Goal: Download file/media

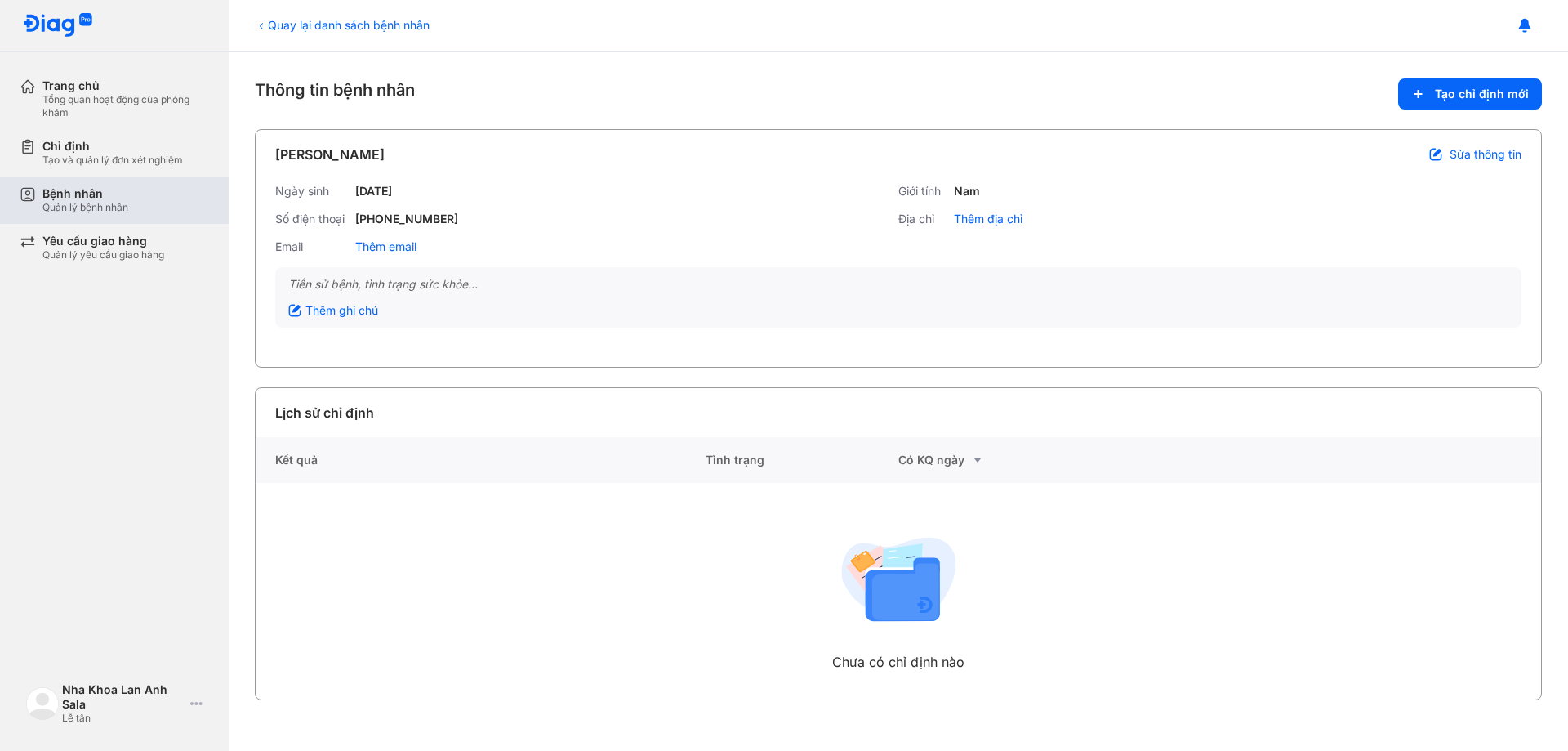
click at [99, 195] on div "Bệnh nhân" at bounding box center [85, 194] width 86 height 15
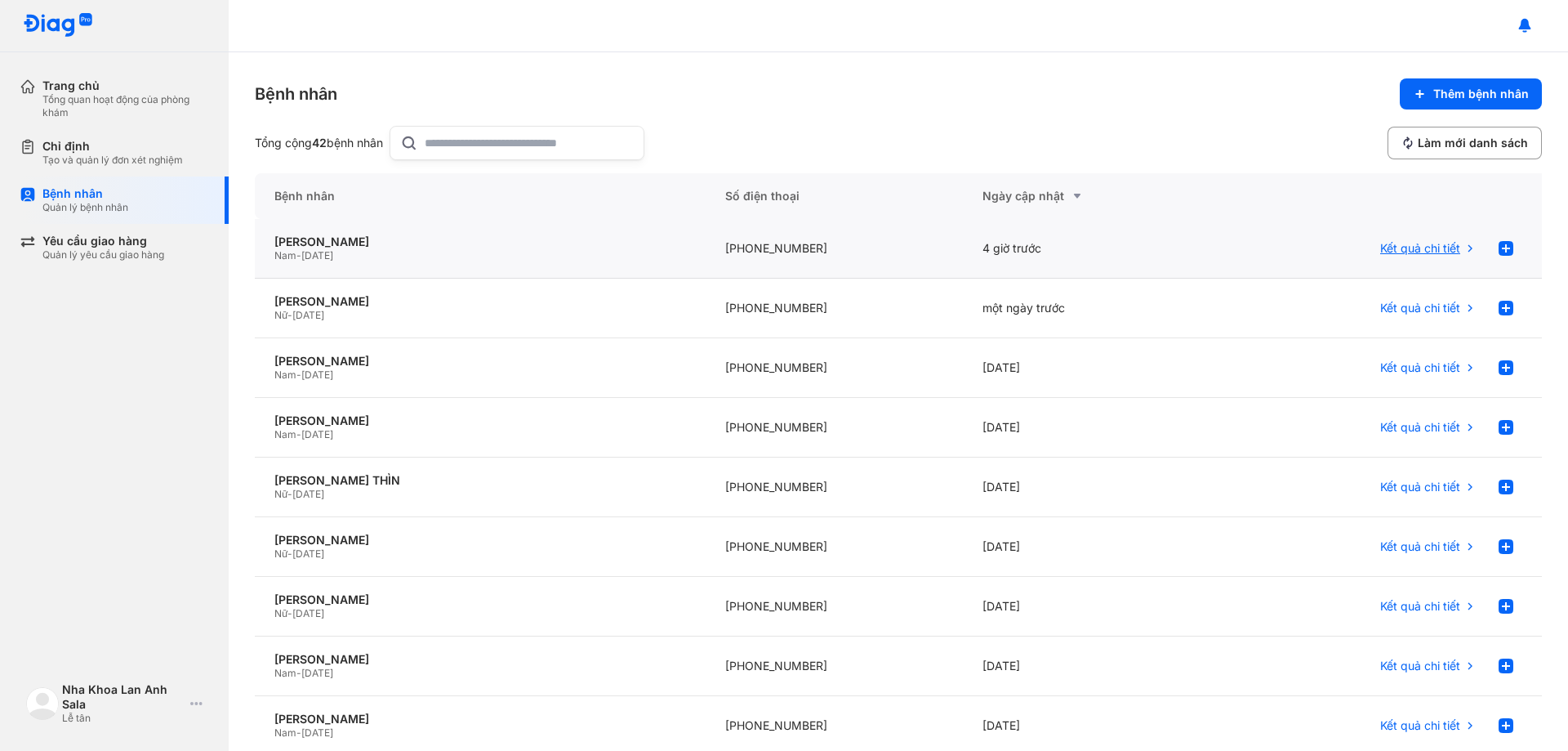
click at [1387, 251] on span "Kết quả chi tiết" at bounding box center [1420, 249] width 80 height 15
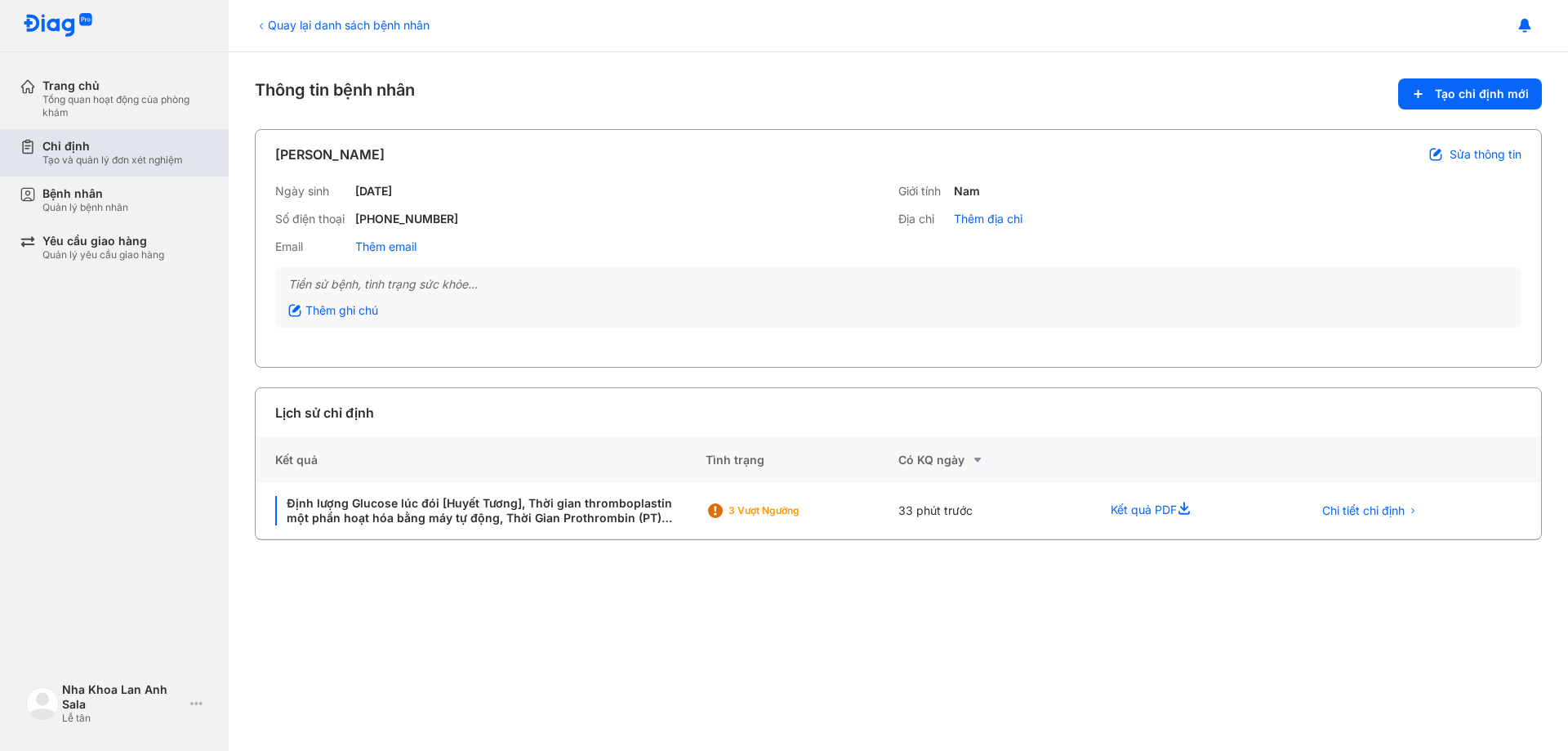
click at [90, 168] on div "Chỉ định Tạo và quản lý đơn xét nghiệm" at bounding box center [124, 153] width 209 height 47
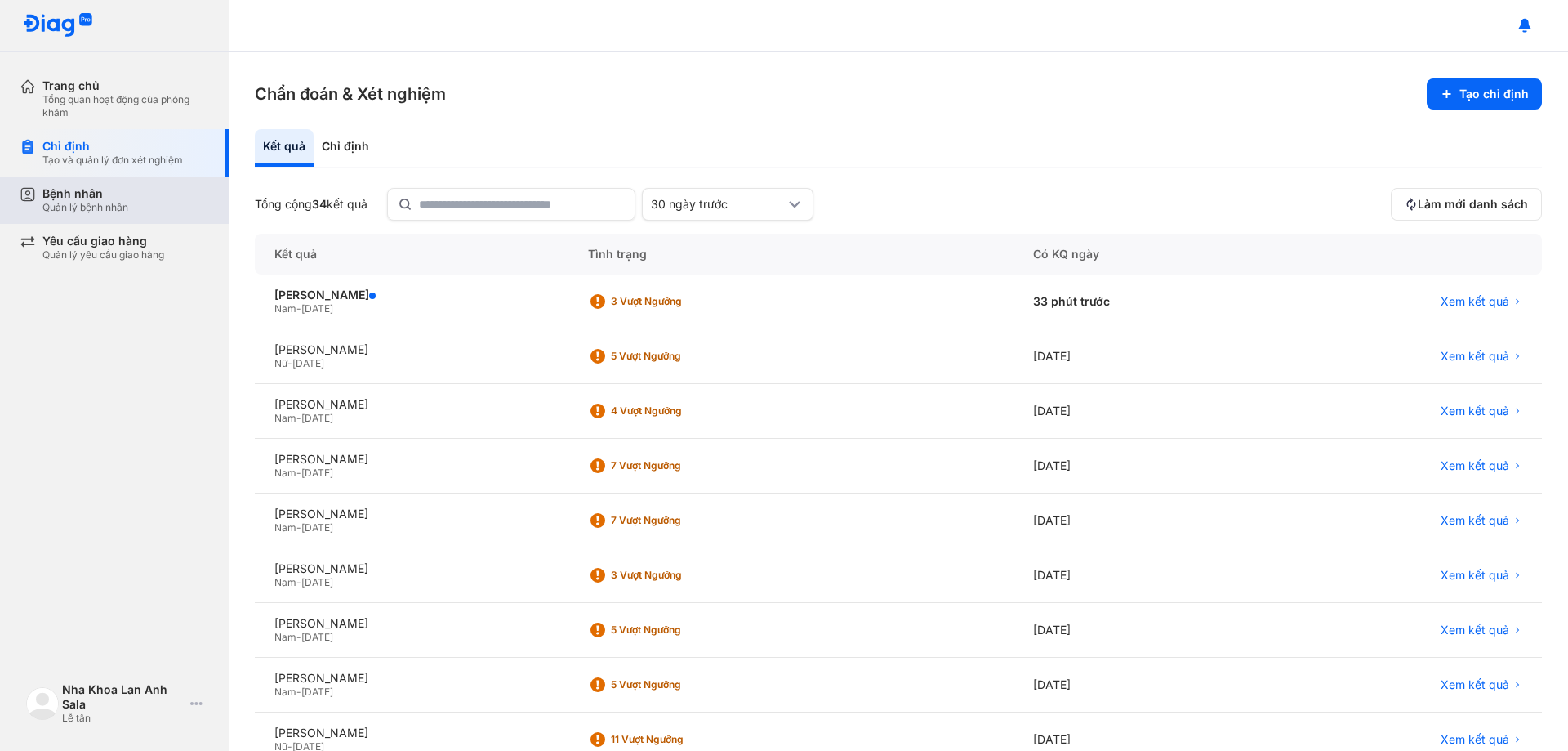
click at [91, 196] on div "Bệnh nhân" at bounding box center [85, 194] width 86 height 15
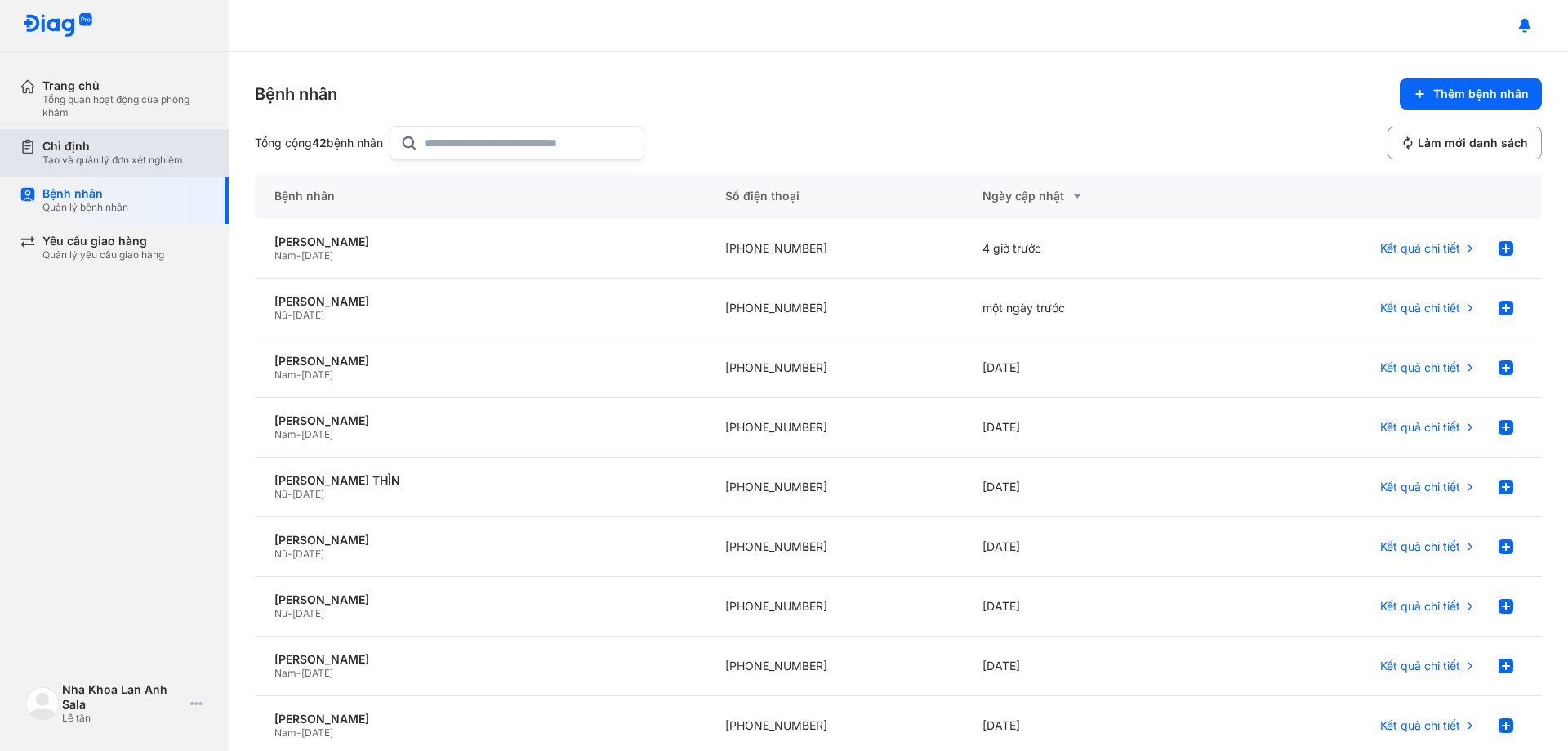
click at [129, 154] on div "Tạo và quản lý đơn xét nghiệm" at bounding box center [112, 160] width 140 height 13
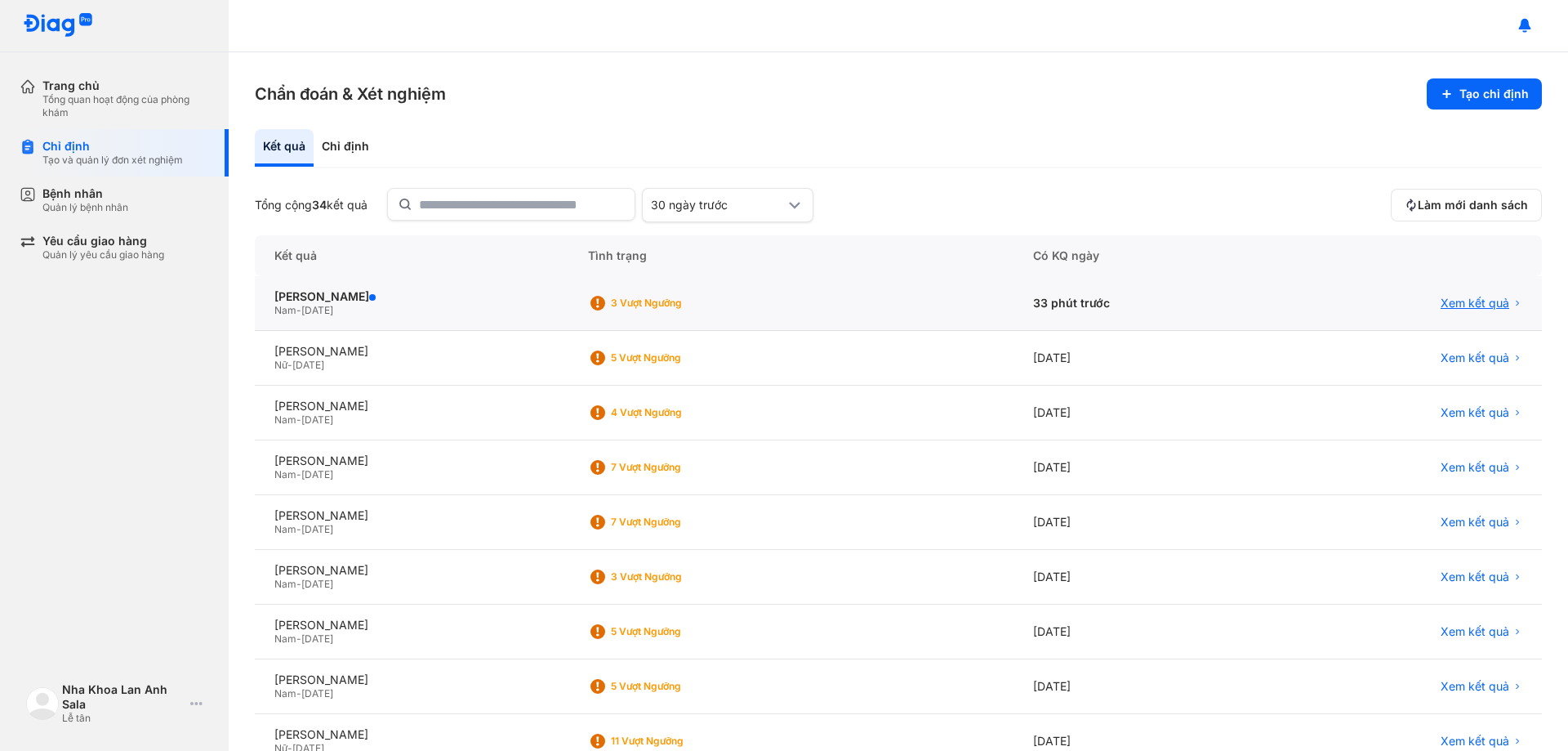
click at [1462, 308] on span "Xem kết quả" at bounding box center [1475, 303] width 69 height 15
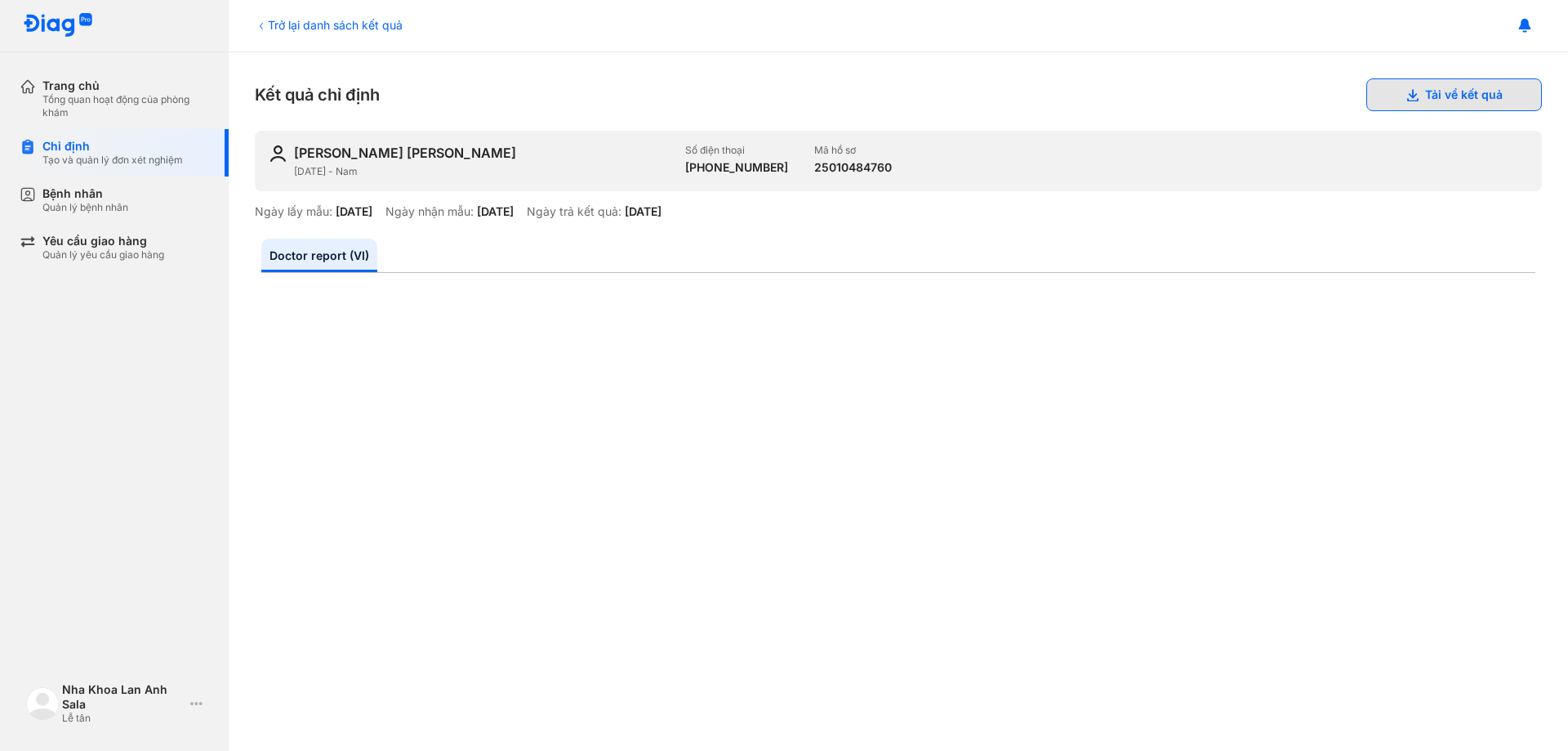
click at [1462, 95] on button "Tải về kết quả" at bounding box center [1454, 94] width 175 height 33
